Goal: Information Seeking & Learning: Understand process/instructions

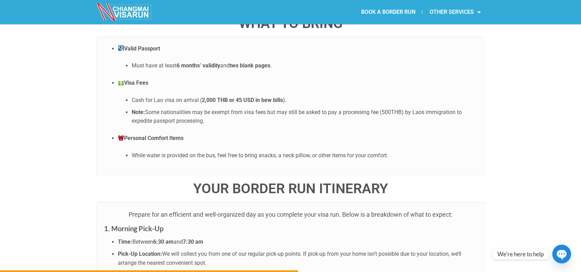
scroll to position [1515, 0]
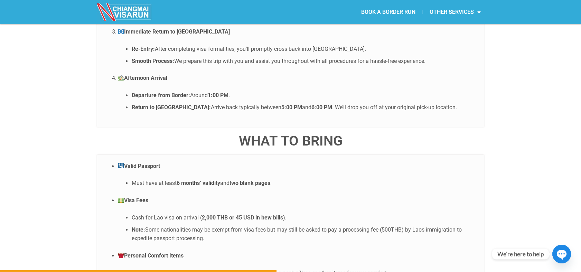
drag, startPoint x: 148, startPoint y: 191, endPoint x: 216, endPoint y: 204, distance: 69.0
click at [216, 225] on li "Note: Some nationalities may be exempt from visa fees but may still be asked to…" at bounding box center [304, 234] width 345 height 18
copy li "ome nationalities may be exempt from visa fees but may still be asked to pay a …"
drag, startPoint x: 216, startPoint y: 204, endPoint x: 178, endPoint y: 188, distance: 40.8
click at [178, 213] on ul "Cash for Lao visa on arrival ( 2,000 THB or 45 USD in bew bills ). Note: Some n…" at bounding box center [297, 228] width 359 height 30
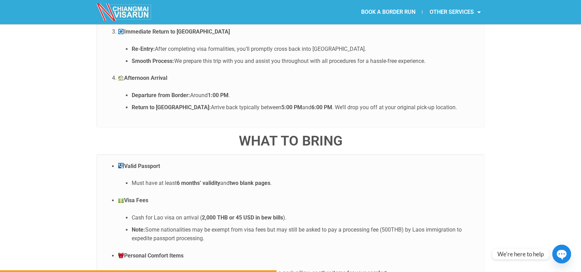
click at [202, 225] on li "Note: Some nationalities may be exempt from visa fees but may still be asked to…" at bounding box center [304, 234] width 345 height 18
click at [202, 208] on ul "Valid Passport Must have at least 6 months’ validity and two blank pages . Visa…" at bounding box center [290, 219] width 373 height 115
click at [209, 225] on li "Note: Some nationalities may be exempt from visa fees but may still be asked to…" at bounding box center [304, 234] width 345 height 18
drag, startPoint x: 147, startPoint y: 193, endPoint x: 213, endPoint y: 198, distance: 65.8
click at [213, 225] on li "Note: Some nationalities may be exempt from visa fees but may still be asked to…" at bounding box center [304, 234] width 345 height 18
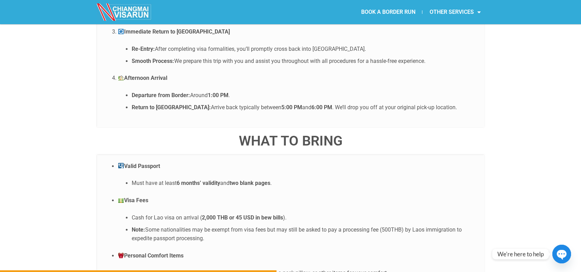
copy li "Some nationalities may be exempt from visa fees but may still be asked to pay a…"
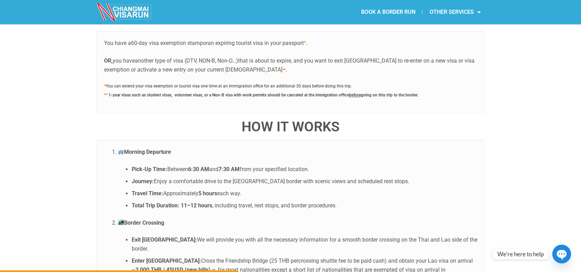
scroll to position [1305, 0]
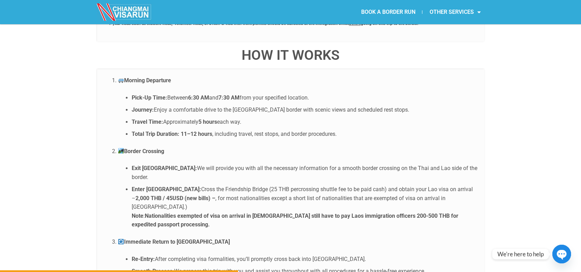
drag, startPoint x: 361, startPoint y: 161, endPoint x: 433, endPoint y: 159, distance: 71.9
click at [433, 185] on li "Enter [GEOGRAPHIC_DATA]: Cross the Friendship Bridge (25 THB percrossing shuttl…" at bounding box center [304, 207] width 345 height 44
copy li "obtain your Lao visa on arrival"
